Goal: Information Seeking & Learning: Check status

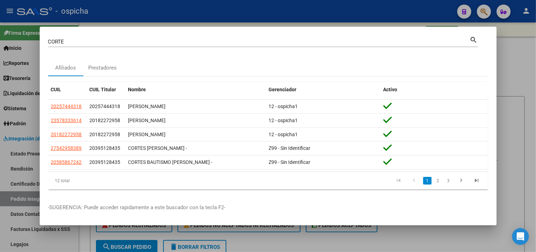
click at [440, 180] on link "2" at bounding box center [438, 181] width 8 height 8
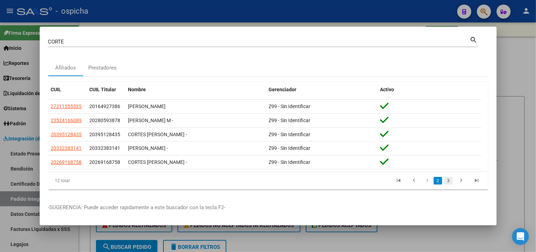
click at [448, 180] on link "3" at bounding box center [448, 181] width 8 height 8
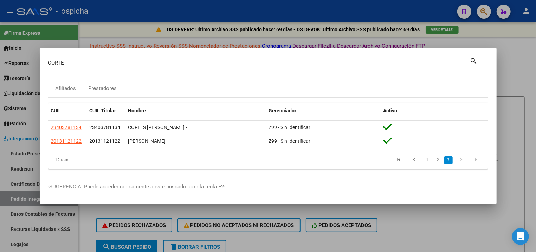
click at [240, 53] on mat-dialog-container "CORTE Buscar (apellido, dni, cuil, nro traspaso, cuit, obra social) search Afil…" at bounding box center [268, 126] width 457 height 157
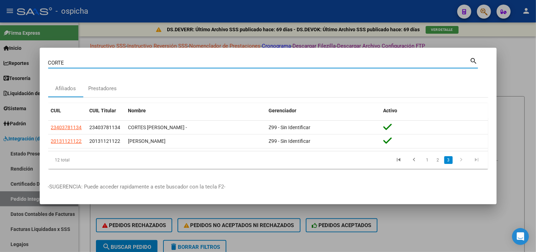
click at [239, 60] on input "CORTE" at bounding box center [259, 63] width 422 height 6
click at [238, 60] on input "CORTE" at bounding box center [259, 63] width 422 height 6
type input "G"
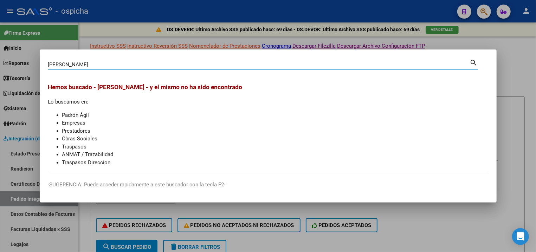
click at [249, 64] on input "[PERSON_NAME]" at bounding box center [259, 65] width 422 height 6
type input "I"
type input "G"
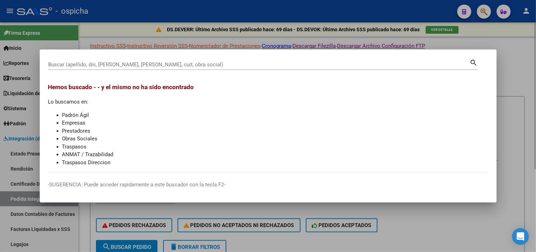
drag, startPoint x: 283, startPoint y: 37, endPoint x: 281, endPoint y: 40, distance: 3.8
click at [282, 37] on div at bounding box center [268, 126] width 536 height 252
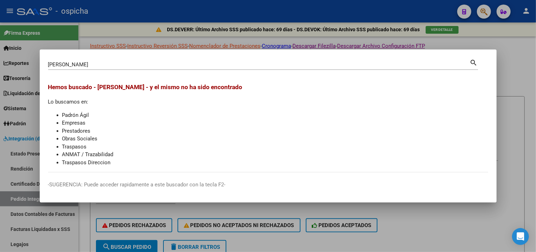
drag, startPoint x: 301, startPoint y: 74, endPoint x: 296, endPoint y: 65, distance: 9.9
click at [299, 71] on div "[PERSON_NAME] (apellido, dni, cuil, [PERSON_NAME], cuit, obra social) search" at bounding box center [263, 67] width 430 height 19
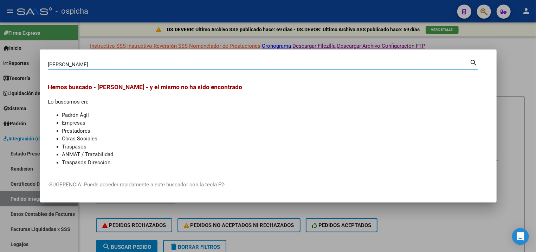
click at [296, 65] on input "[PERSON_NAME]" at bounding box center [259, 65] width 422 height 6
paste input "20232924935"
type input "20232924935"
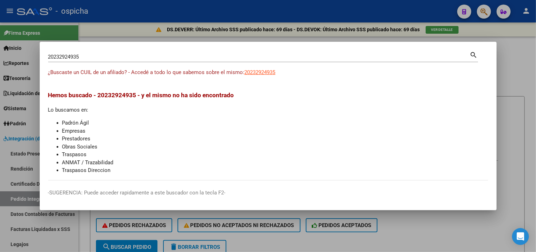
click at [149, 30] on div at bounding box center [268, 126] width 536 height 252
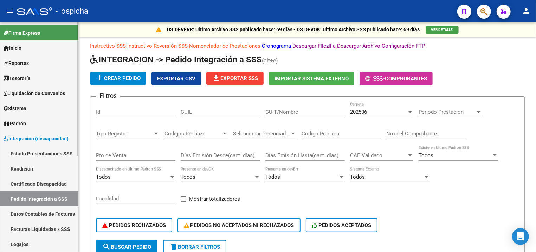
click at [39, 125] on link "Padrón" at bounding box center [39, 123] width 78 height 15
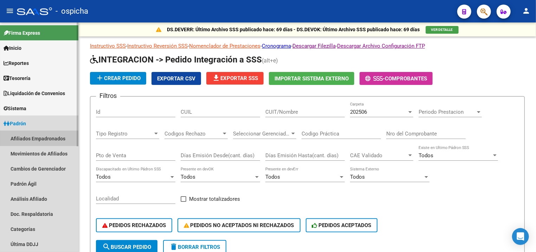
click at [19, 140] on link "Afiliados Empadronados" at bounding box center [39, 138] width 78 height 15
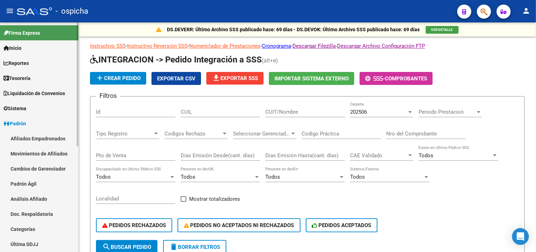
click at [54, 136] on link "Afiliados Empadronados" at bounding box center [39, 138] width 78 height 15
click at [52, 140] on link "Afiliados Empadronados" at bounding box center [39, 138] width 78 height 15
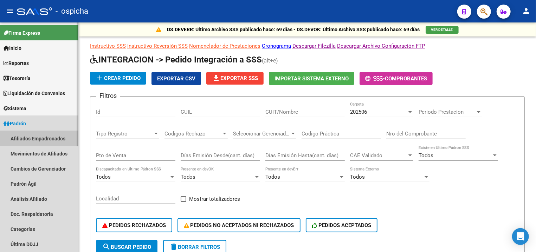
click at [52, 140] on link "Afiliados Empadronados" at bounding box center [39, 138] width 78 height 15
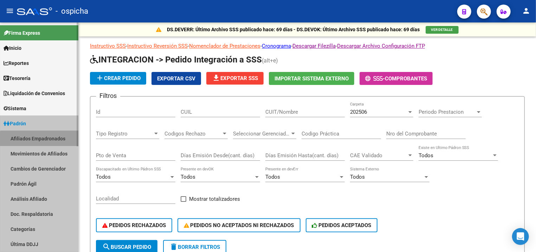
click at [52, 141] on link "Afiliados Empadronados" at bounding box center [39, 138] width 78 height 15
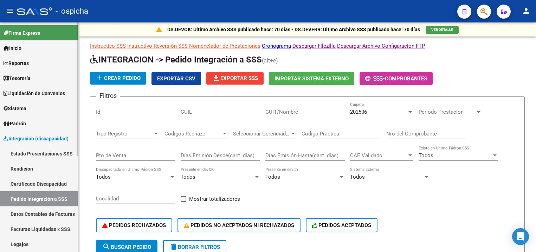
click at [30, 122] on link "Padrón" at bounding box center [39, 123] width 78 height 15
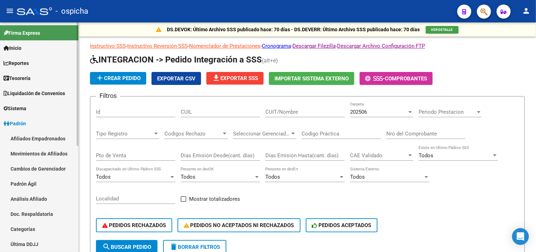
click at [31, 134] on link "Afiliados Empadronados" at bounding box center [39, 138] width 78 height 15
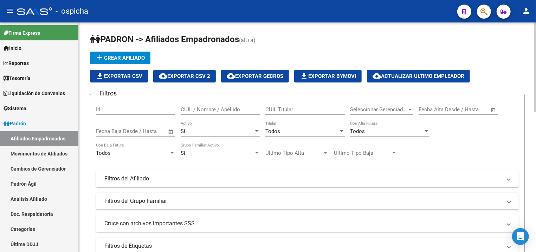
drag, startPoint x: 288, startPoint y: 113, endPoint x: 287, endPoint y: 109, distance: 3.9
click at [288, 112] on input "CUIL Titular" at bounding box center [304, 110] width 79 height 6
paste input "20232924935"
type input "20232924935"
click at [478, 11] on button "button" at bounding box center [484, 12] width 14 height 14
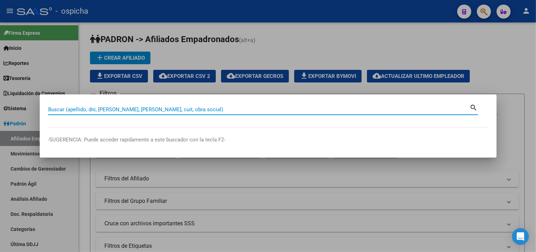
paste input "20232924935"
type input "20232924935"
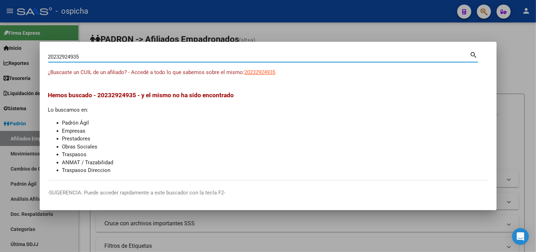
click at [445, 30] on div at bounding box center [268, 126] width 536 height 252
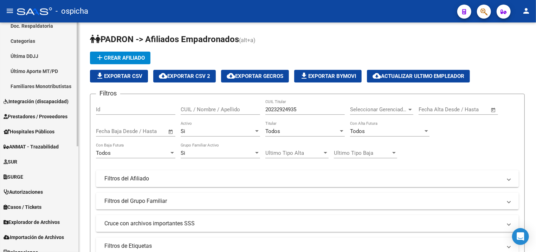
scroll to position [196, 0]
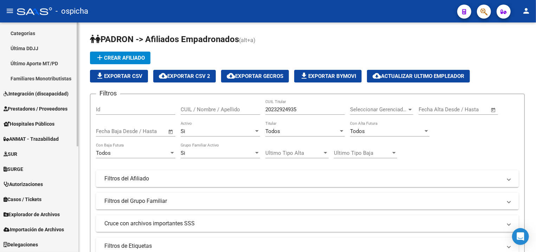
click at [49, 216] on span "Explorador de Archivos" at bounding box center [32, 215] width 56 height 8
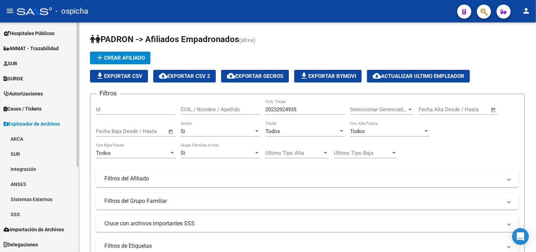
scroll to position [135, 0]
click at [21, 212] on link "SSS" at bounding box center [39, 214] width 78 height 15
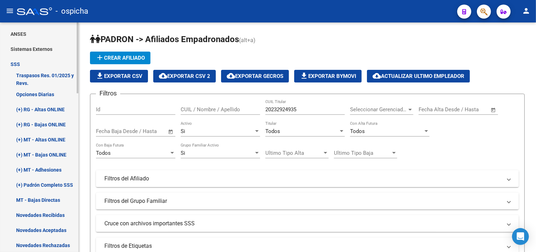
scroll to position [324, 0]
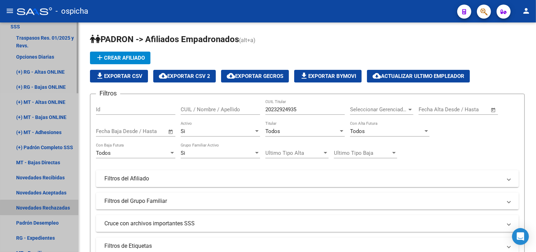
click at [54, 212] on link "Novedades Rechazadas" at bounding box center [39, 207] width 78 height 15
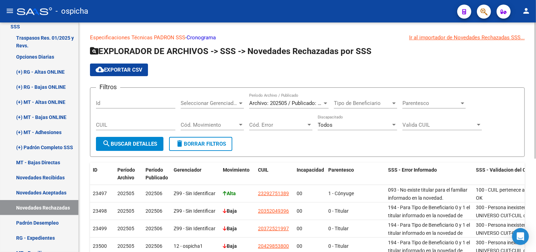
click at [147, 121] on div "CUIL" at bounding box center [135, 122] width 79 height 15
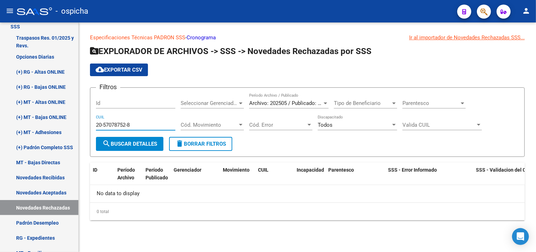
type input "20-57078752-8"
click at [158, 120] on div "20-57078752-8 CUIL" at bounding box center [135, 122] width 79 height 15
click at [157, 123] on input "20-57078752-8" at bounding box center [135, 125] width 79 height 6
click at [156, 125] on input "20-57078752-8" at bounding box center [135, 125] width 79 height 6
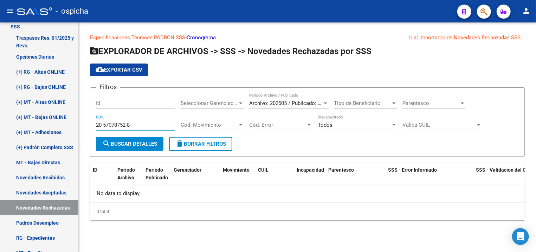
click at [156, 125] on input "20-57078752-8" at bounding box center [135, 125] width 79 height 6
click at [155, 126] on input "20-57078752-8" at bounding box center [135, 125] width 79 height 6
click at [296, 103] on span "Archivo: 202505 / Publicado: 202506" at bounding box center [291, 103] width 85 height 6
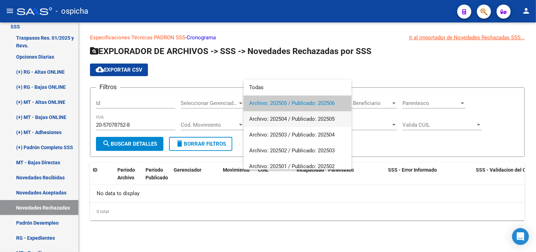
click at [296, 116] on span "Archivo: 202504 / Publicado: 202505" at bounding box center [297, 119] width 97 height 16
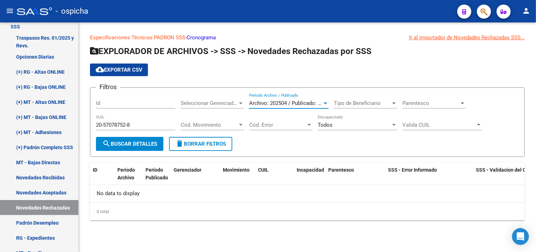
click at [166, 137] on div "20-57078752-8 CUIL" at bounding box center [135, 126] width 79 height 22
click at [148, 142] on span "search Buscar Detalles" at bounding box center [129, 144] width 55 height 6
click at [248, 109] on app-drop-down-list "Seleccionar Gerenciador Seleccionar Gerenciador" at bounding box center [215, 105] width 69 height 22
click at [250, 106] on span "Archivo: 202504 / Publicado: 202505" at bounding box center [291, 103] width 85 height 6
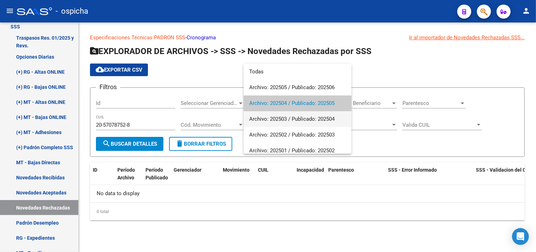
click at [261, 121] on span "Archivo: 202503 / Publicado: 202504" at bounding box center [297, 119] width 97 height 16
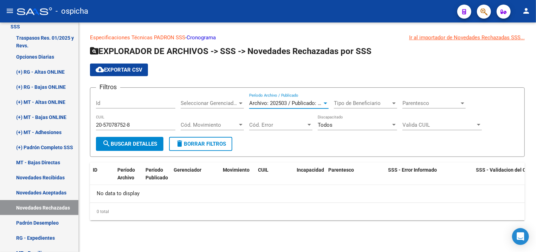
click at [151, 137] on div "20-57078752-8 CUIL" at bounding box center [135, 126] width 79 height 22
click at [145, 146] on span "search Buscar Detalles" at bounding box center [129, 144] width 55 height 6
click at [139, 128] on input "20-57078752-8" at bounding box center [135, 125] width 79 height 6
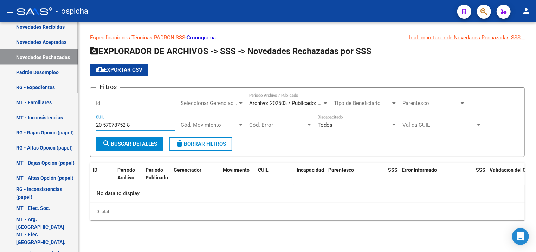
scroll to position [514, 0]
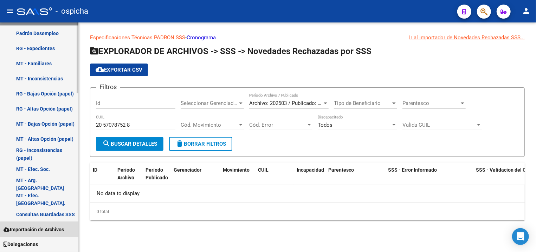
click at [45, 233] on span "Importación de Archivos" at bounding box center [34, 230] width 60 height 8
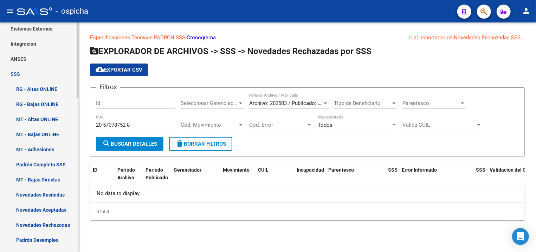
scroll to position [314, 0]
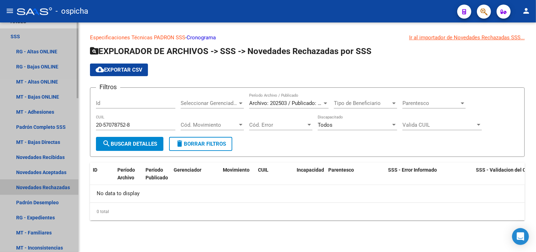
click at [38, 191] on link "Novedades Rechazadas" at bounding box center [39, 187] width 78 height 15
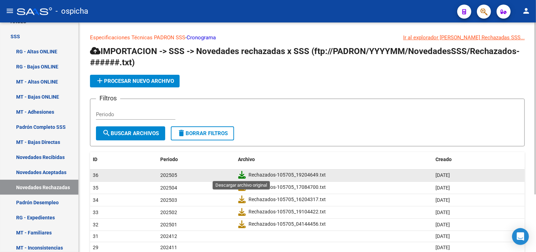
click at [244, 175] on icon at bounding box center [242, 175] width 8 height 8
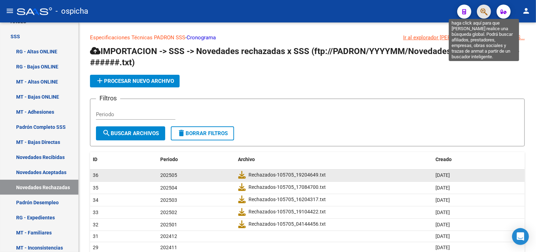
click at [484, 11] on icon "button" at bounding box center [484, 12] width 7 height 8
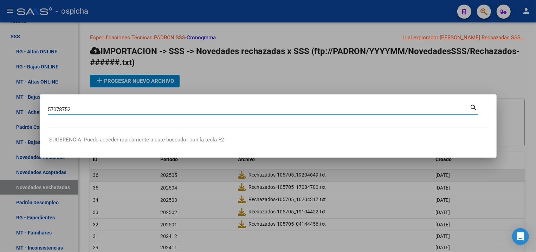
type input "57078752"
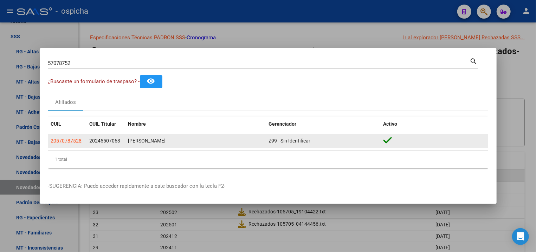
click at [117, 141] on span "20245507063" at bounding box center [105, 141] width 31 height 6
copy span "20245507063"
click at [70, 141] on span "20570787528" at bounding box center [66, 141] width 31 height 6
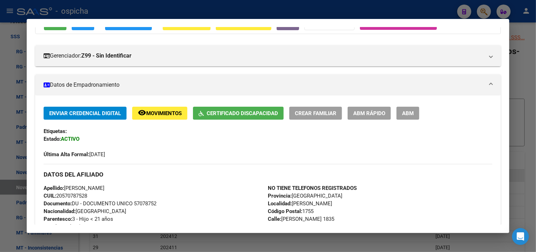
scroll to position [151, 0]
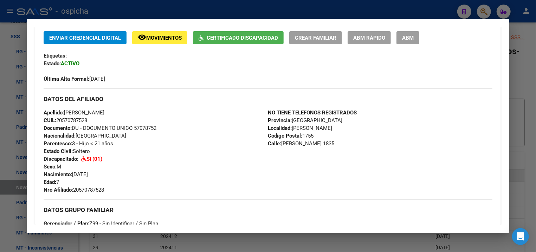
drag, startPoint x: 533, startPoint y: 62, endPoint x: 475, endPoint y: 50, distance: 59.0
click at [533, 63] on div at bounding box center [268, 126] width 536 height 252
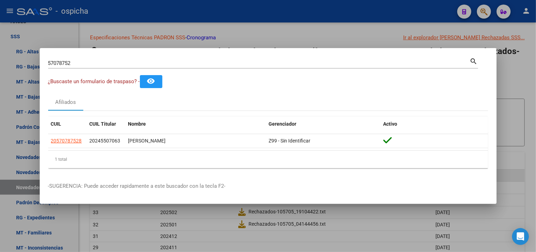
click at [372, 231] on div at bounding box center [268, 126] width 536 height 252
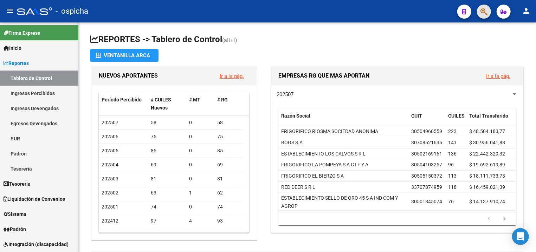
click at [486, 13] on icon "button" at bounding box center [484, 12] width 7 height 8
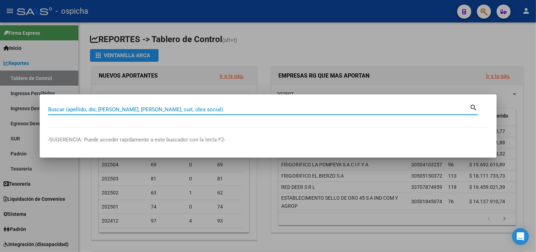
click at [242, 108] on input "Buscar (apellido, dni, [PERSON_NAME], [PERSON_NAME], cuit, obra social)" at bounding box center [259, 110] width 422 height 6
click at [209, 109] on input "Buscar (apellido, dni, [PERSON_NAME], [PERSON_NAME], cuit, obra social)" at bounding box center [259, 110] width 422 height 6
click at [209, 106] on div "Buscar (apellido, dni, [PERSON_NAME], [PERSON_NAME], cuit, obra social)" at bounding box center [259, 109] width 422 height 11
type input "20703649182"
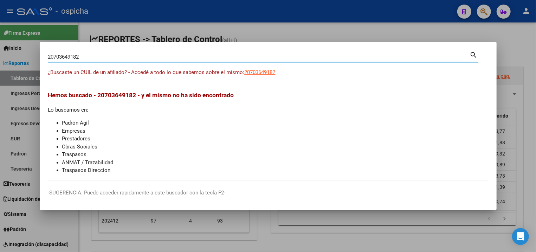
click at [113, 97] on span "Hemos buscado - 20703649182 - y el mismo no ha sido encontrado" at bounding box center [141, 95] width 186 height 7
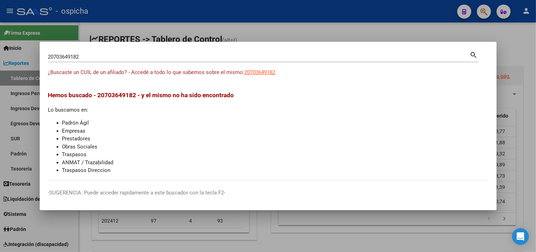
click at [113, 97] on span "Hemos buscado - 20703649182 - y el mismo no ha sido encontrado" at bounding box center [141, 95] width 186 height 7
drag, startPoint x: 251, startPoint y: 43, endPoint x: 260, endPoint y: 36, distance: 10.8
click at [251, 42] on mat-dialog-container "20703649182 Buscar (apellido, dni, cuil, nro traspaso, cuit, obra social) searc…" at bounding box center [268, 126] width 457 height 169
click at [281, 24] on div at bounding box center [268, 126] width 536 height 252
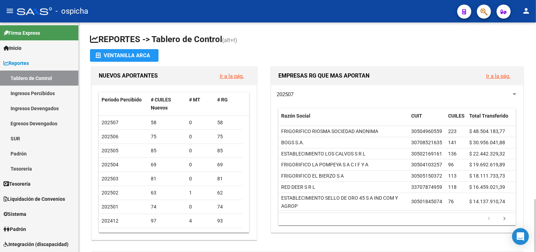
click at [205, 77] on h1 "NUEVOS APORTANTES" at bounding box center [156, 75] width 115 height 11
